Goal: Check status: Check status

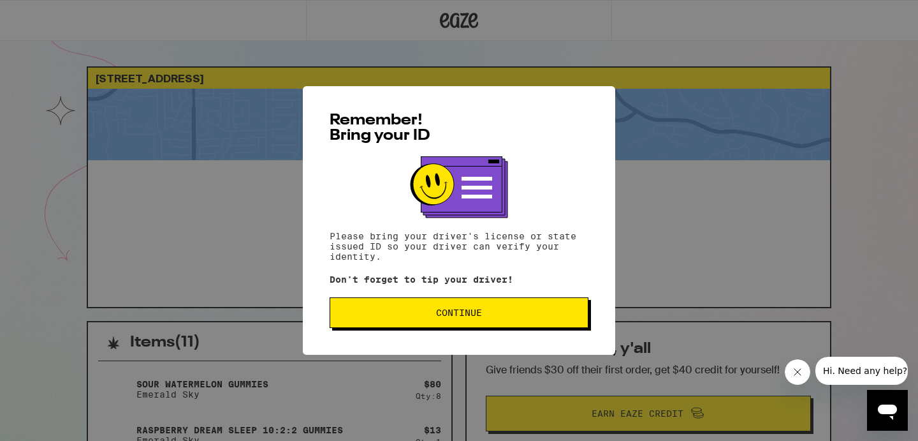
click at [474, 305] on button "Continue" at bounding box center [459, 312] width 259 height 31
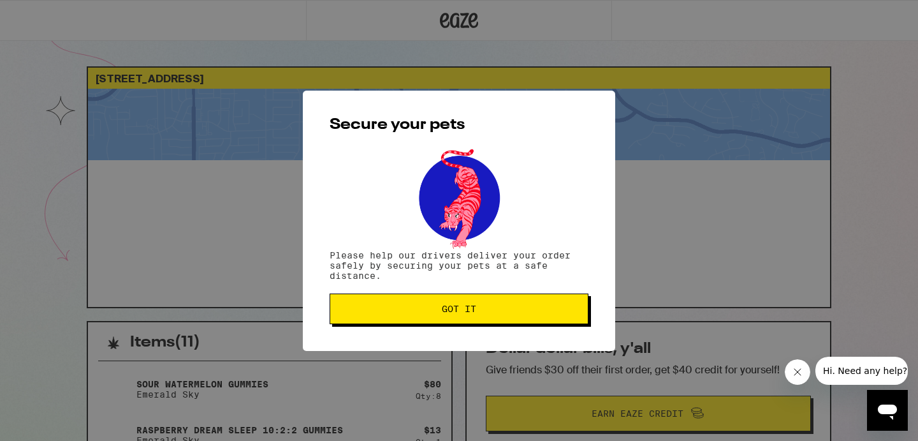
click at [470, 300] on button "Got it" at bounding box center [459, 308] width 259 height 31
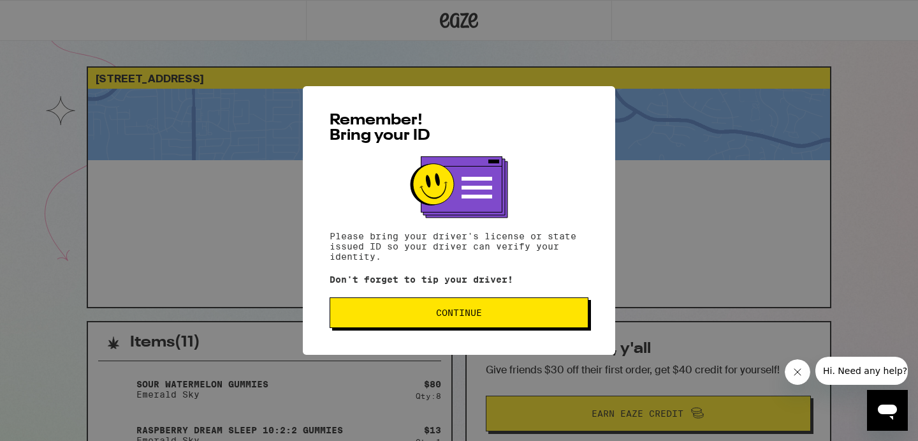
click at [528, 316] on span "Continue" at bounding box center [459, 312] width 237 height 9
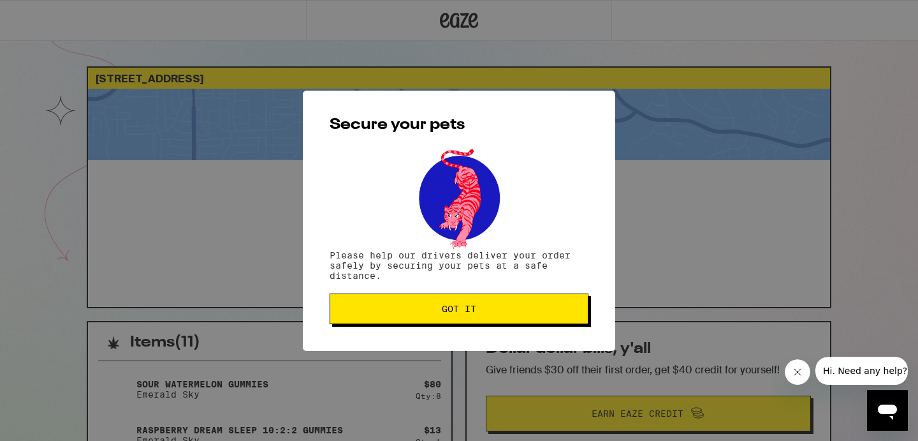
click at [529, 323] on button "Got it" at bounding box center [459, 308] width 259 height 31
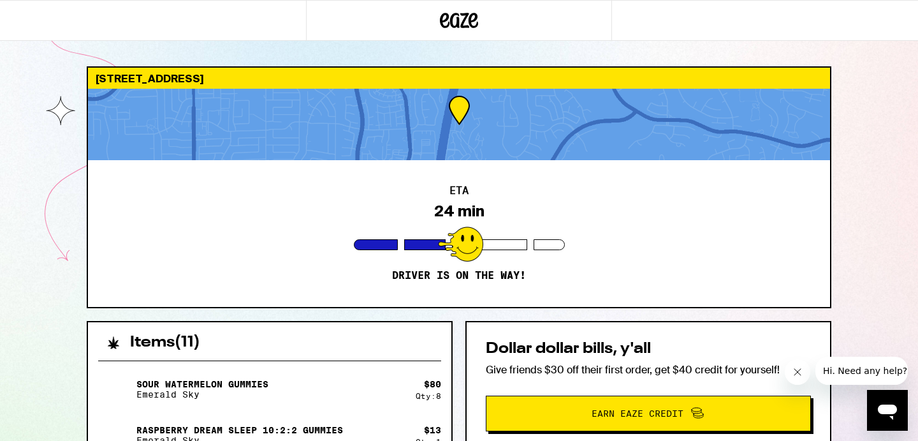
click at [873, 398] on div "Open messaging window" at bounding box center [887, 410] width 38 height 38
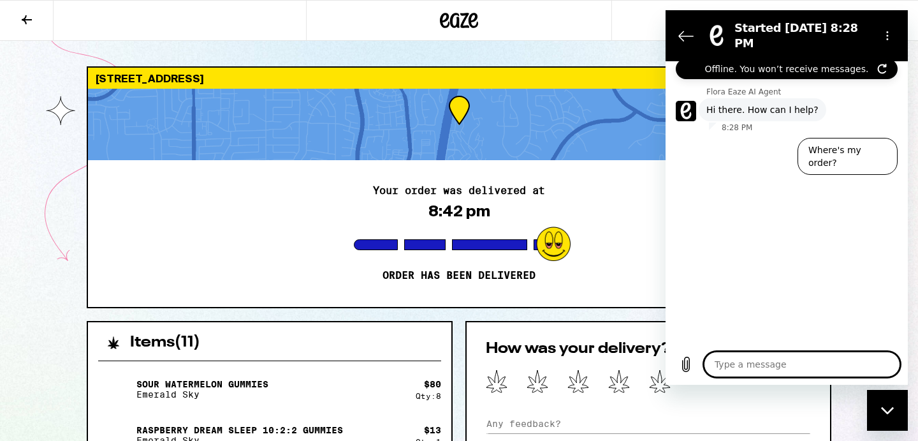
type textarea "x"
